Goal: Navigation & Orientation: Find specific page/section

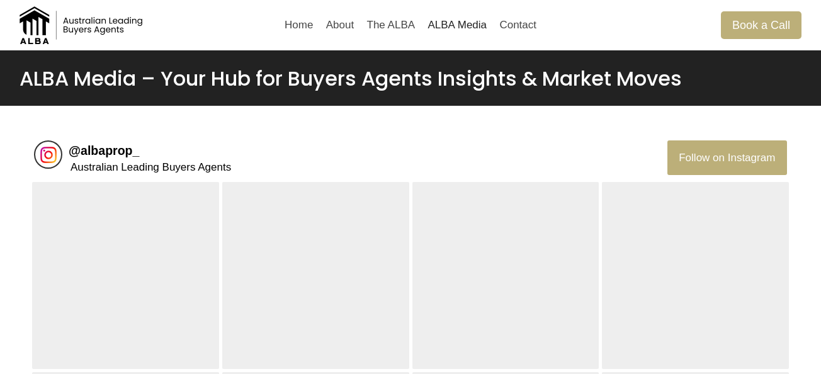
click at [93, 37] on img at bounding box center [83, 25] width 126 height 38
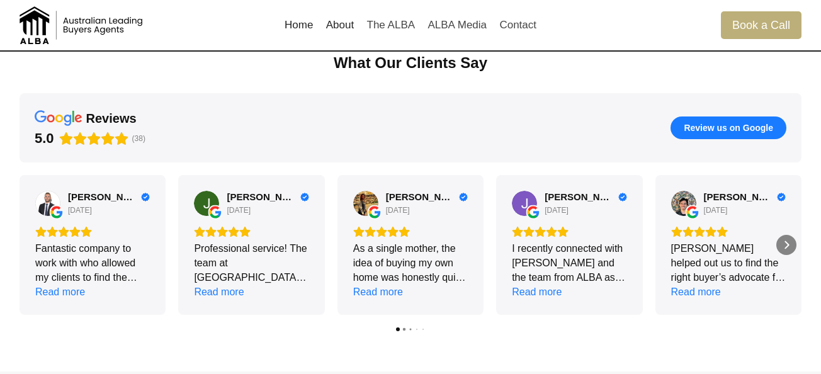
scroll to position [1590, 0]
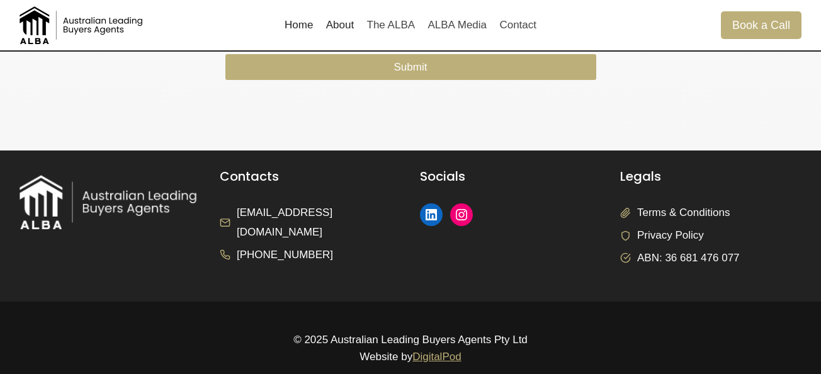
scroll to position [3065, 0]
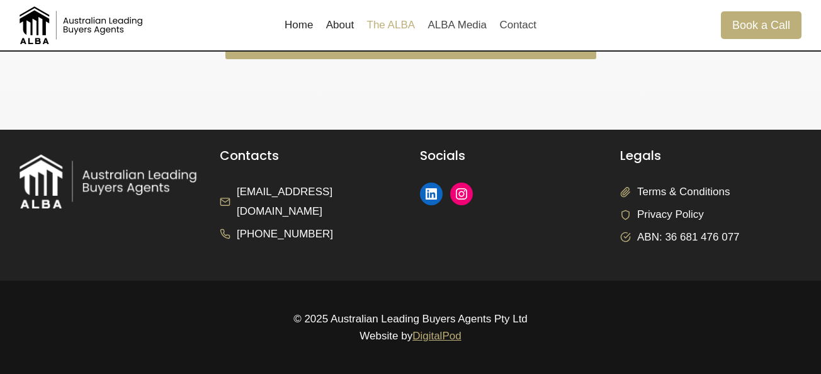
click at [398, 13] on link "The ALBA" at bounding box center [390, 25] width 61 height 30
